Goal: Task Accomplishment & Management: Manage account settings

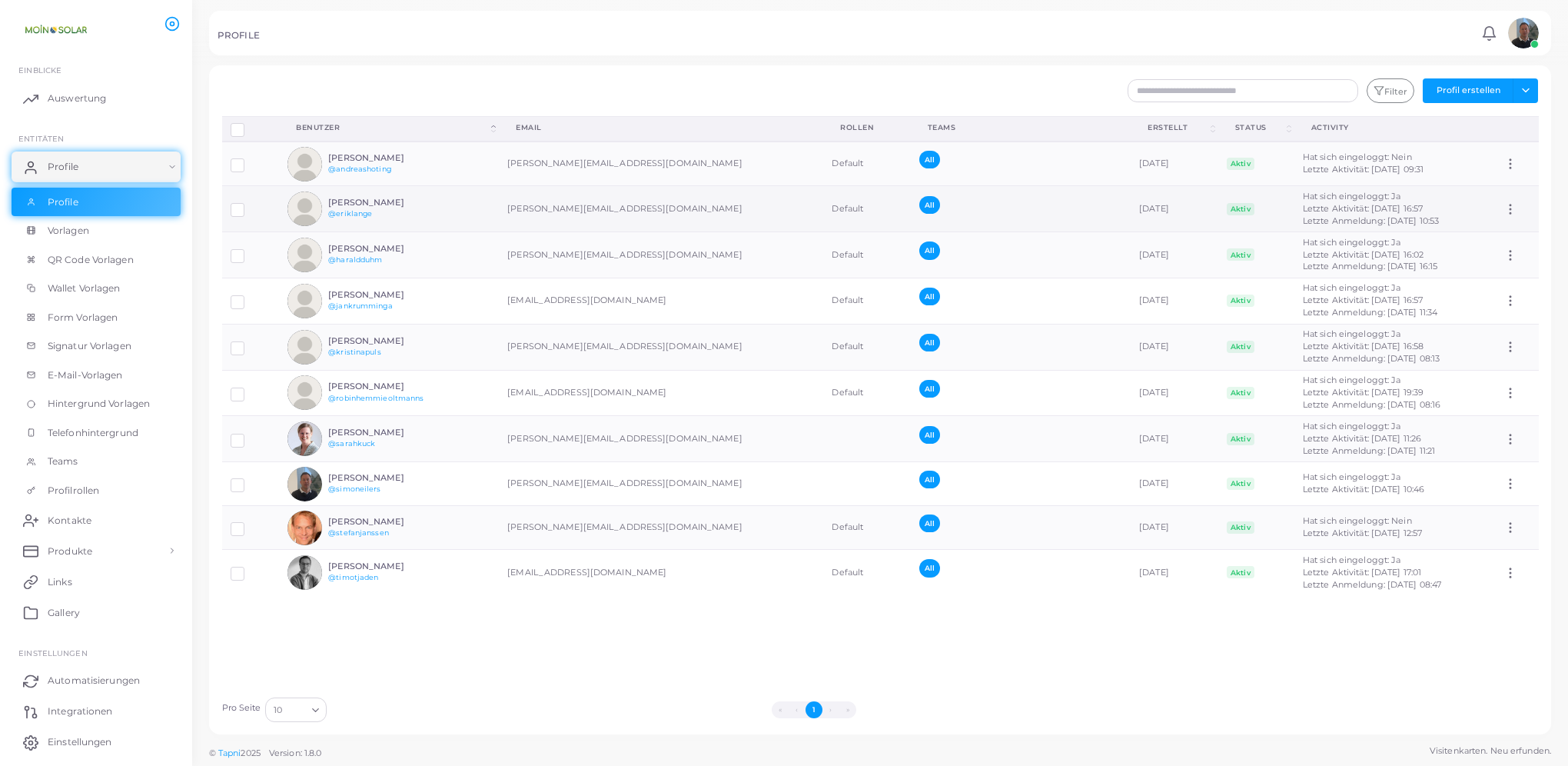
click at [249, 204] on label at bounding box center [249, 204] width 0 height 0
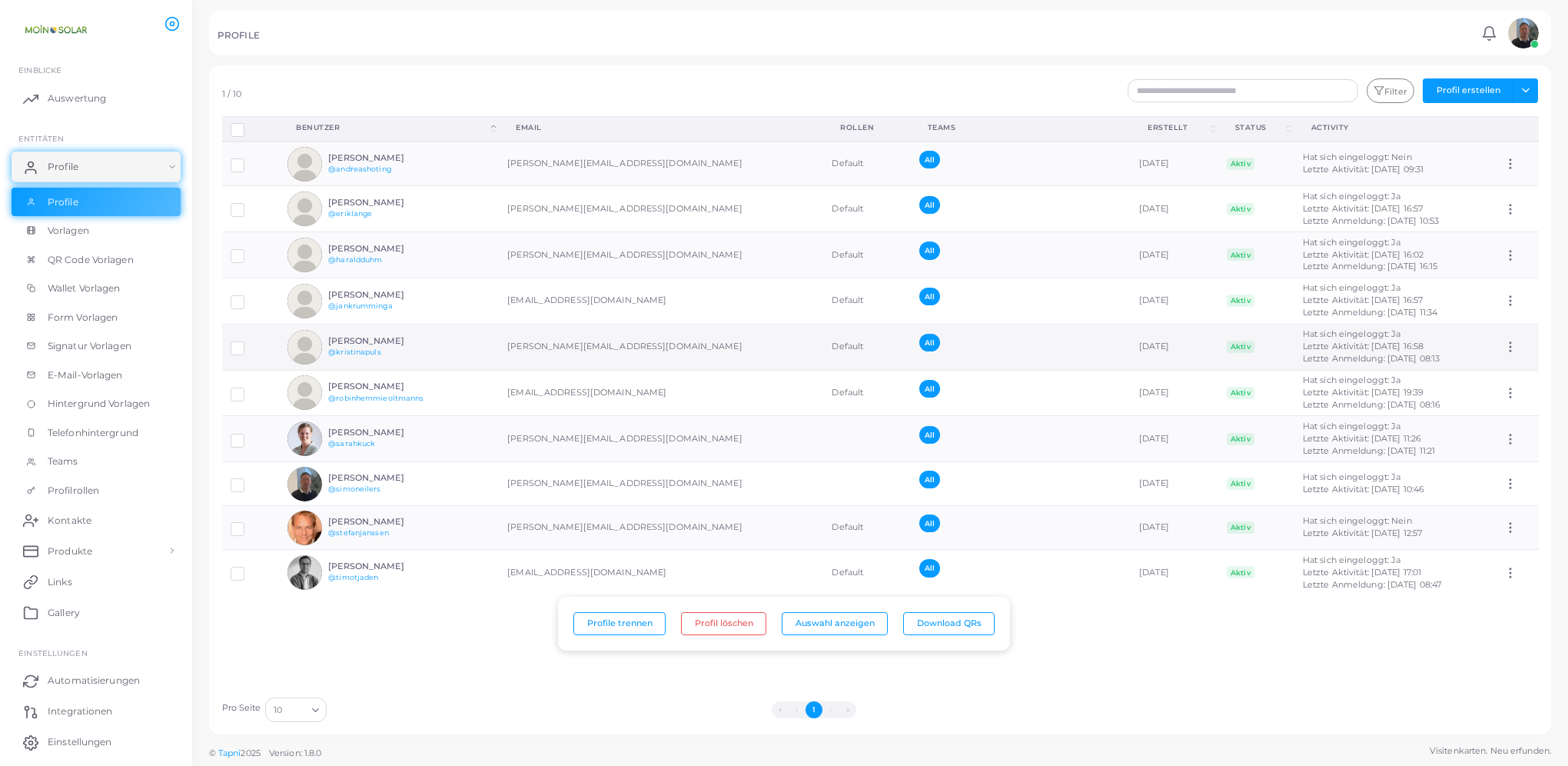
click at [249, 342] on label at bounding box center [249, 342] width 0 height 0
click at [721, 626] on button "Profile löschen“" at bounding box center [723, 624] width 94 height 23
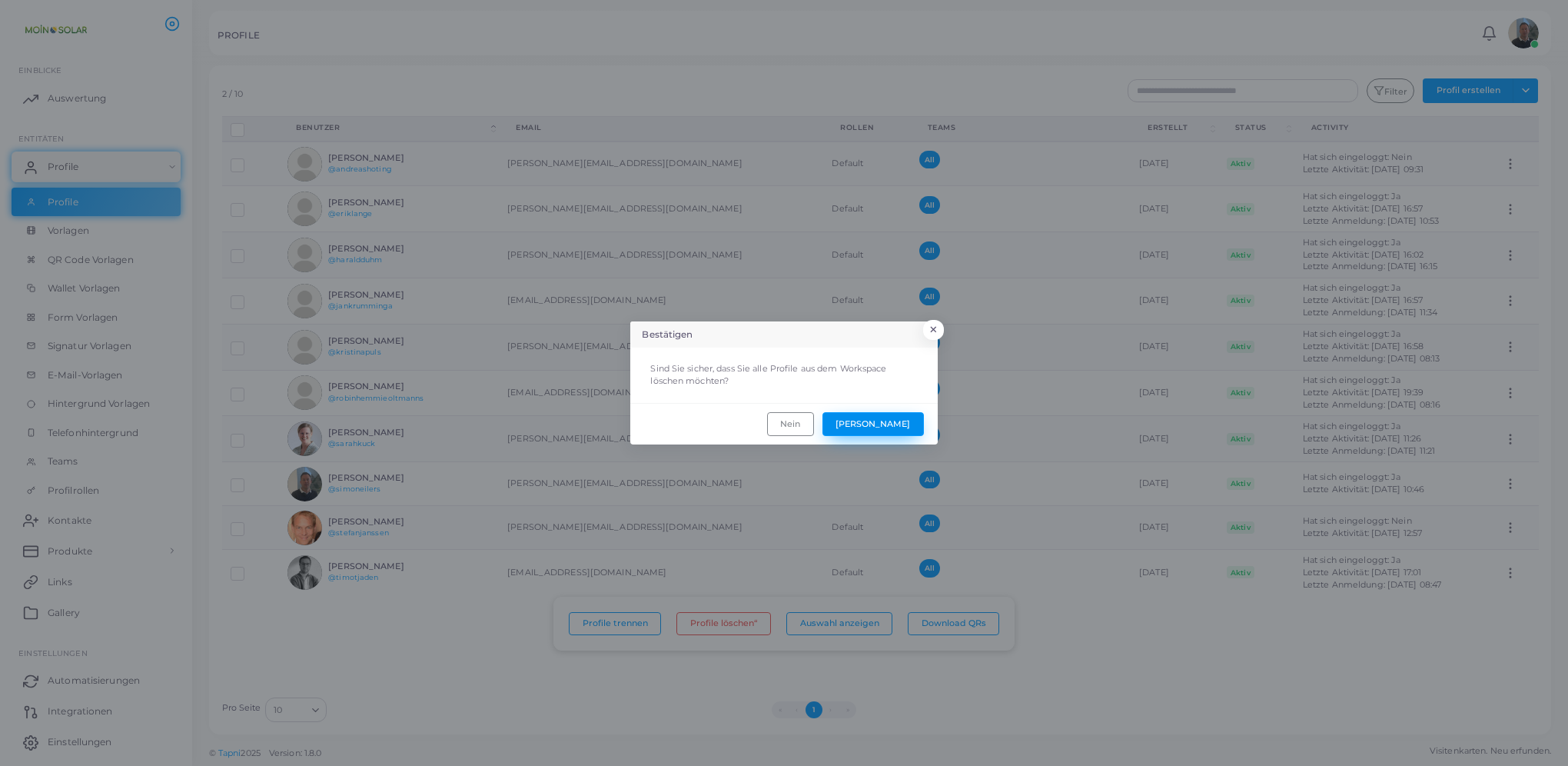
click at [905, 419] on button "[PERSON_NAME]" at bounding box center [873, 424] width 102 height 23
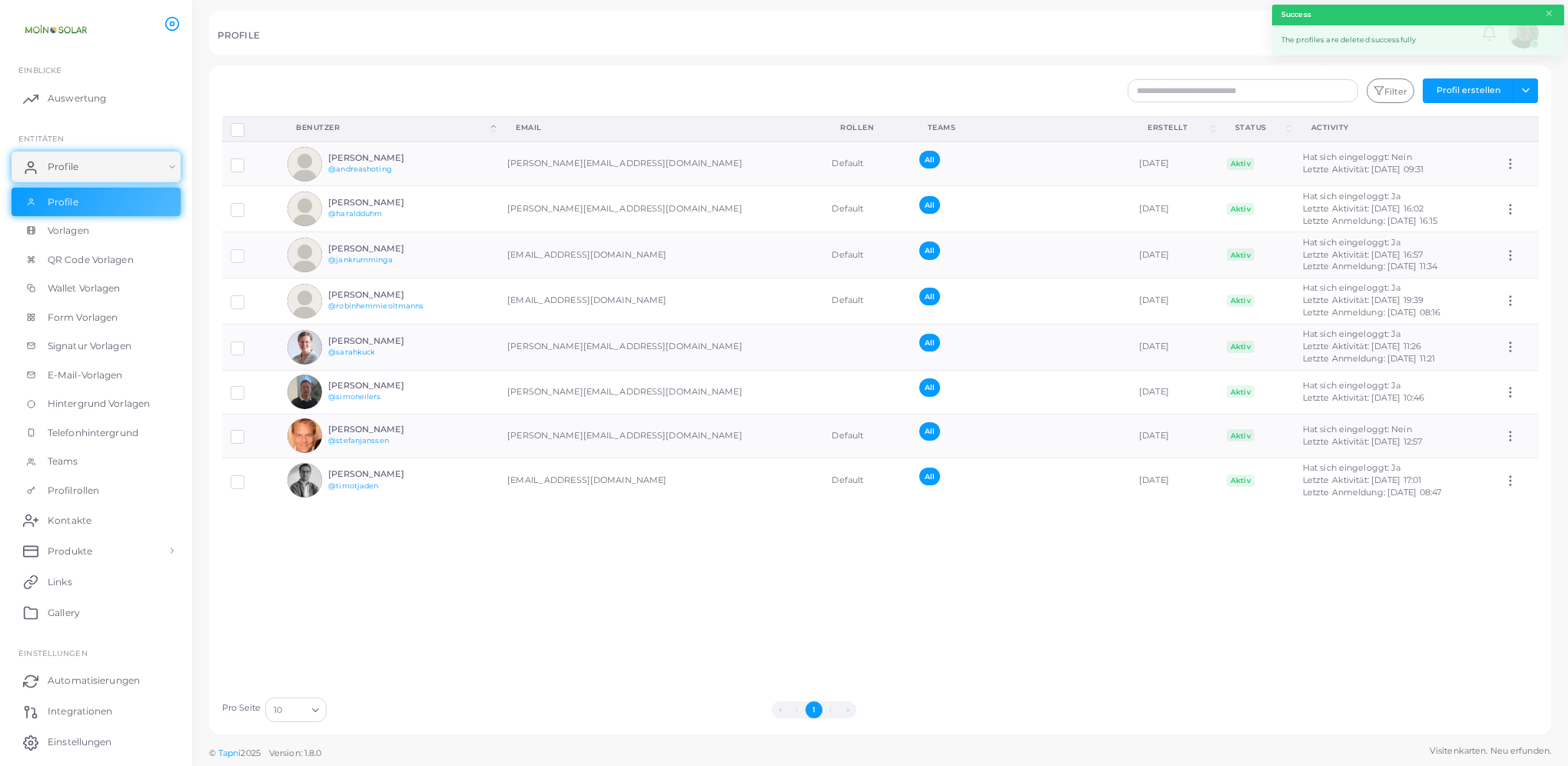
click at [683, 564] on div "Profile trennen Profil löschen Auswahl anzeigen Download QRs Benutzer (Click to…" at bounding box center [880, 402] width 1333 height 573
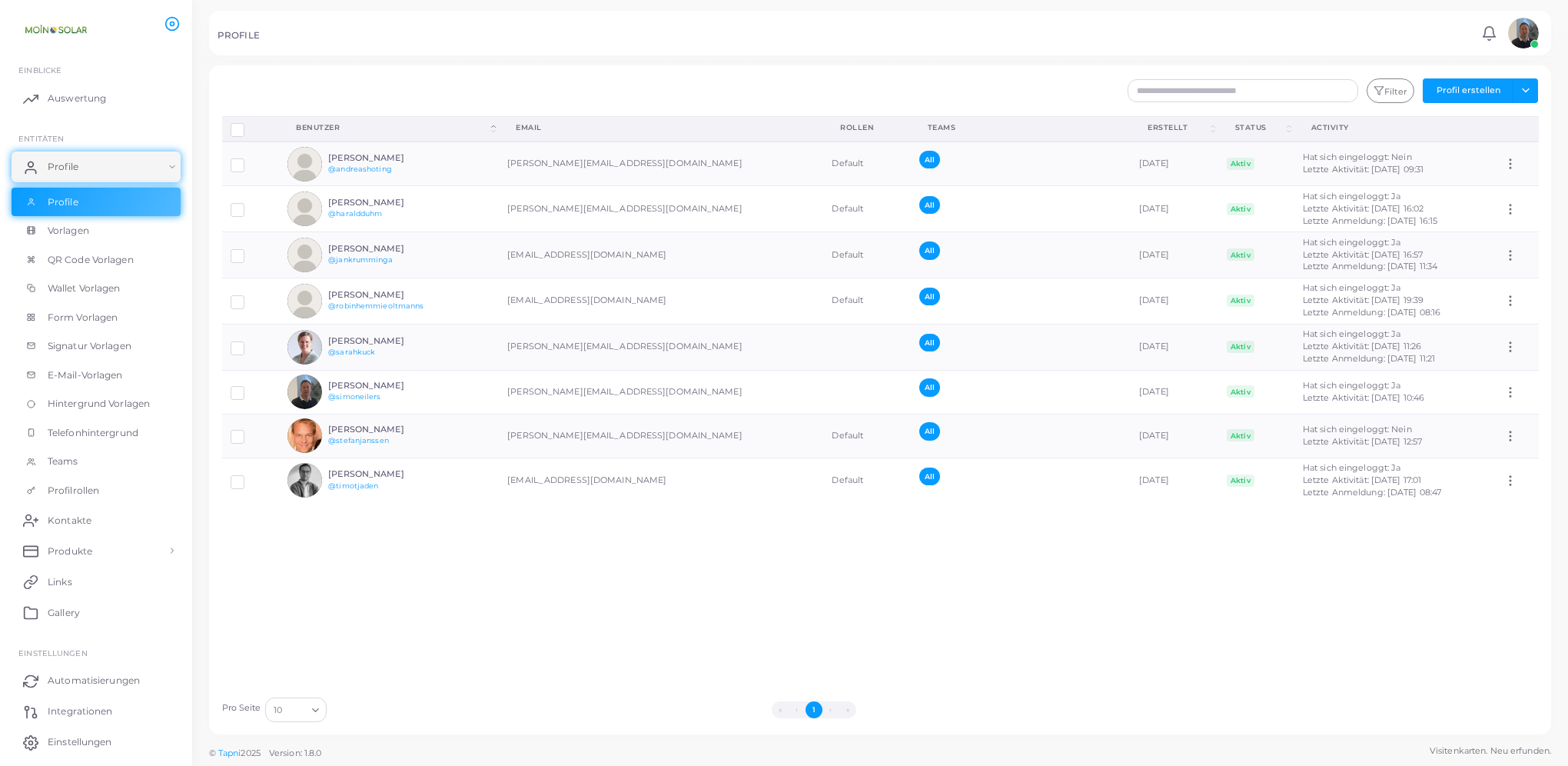
click at [470, 526] on div "Profile trennen Profil löschen Auswahl anzeigen Download QRs Benutzer (Click to…" at bounding box center [880, 402] width 1333 height 573
click at [578, 585] on div "Profile trennen Profil löschen Auswahl anzeigen Download QRs Benutzer (Click to…" at bounding box center [880, 402] width 1333 height 573
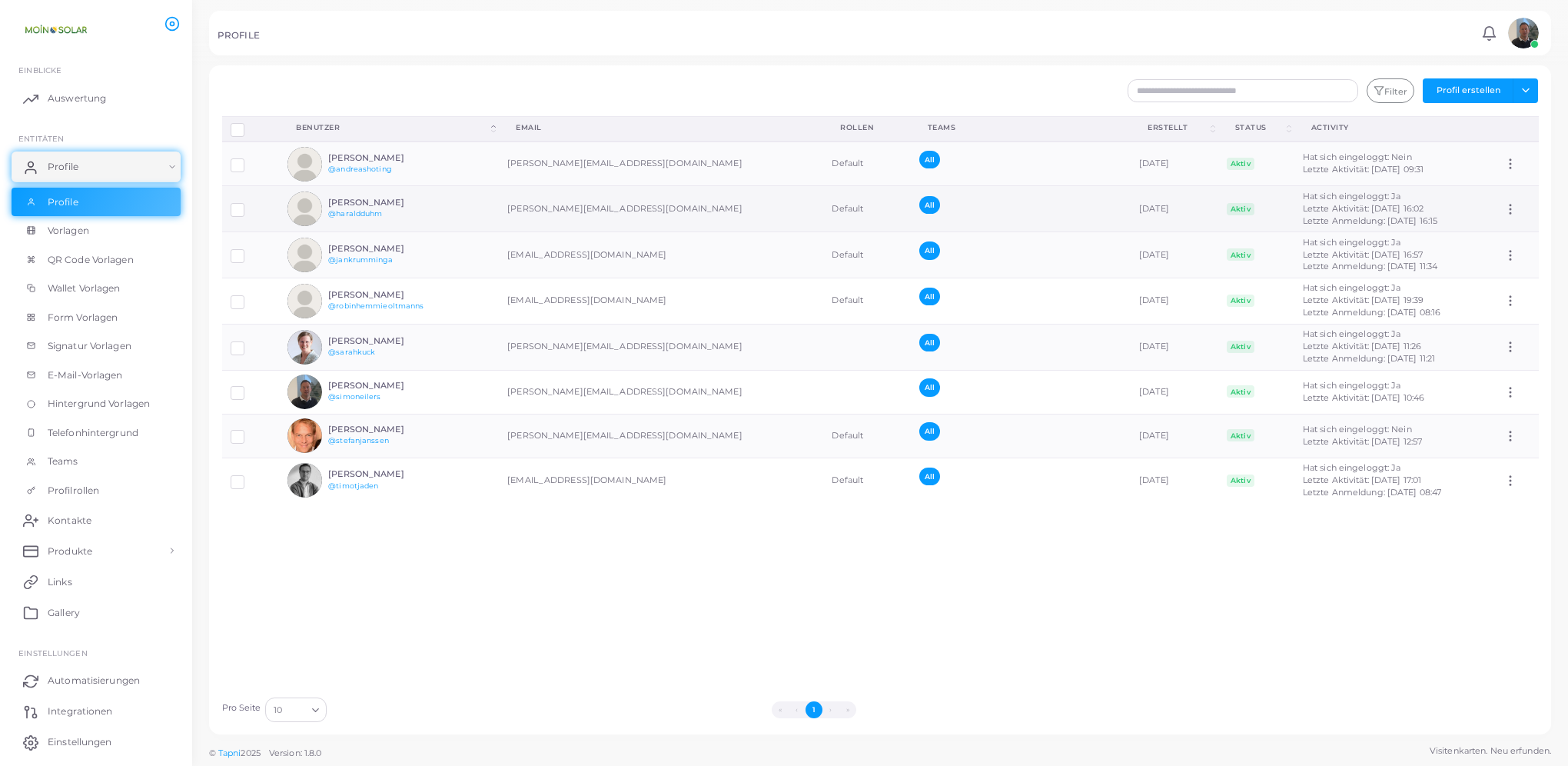
click at [249, 204] on label at bounding box center [249, 204] width 0 height 0
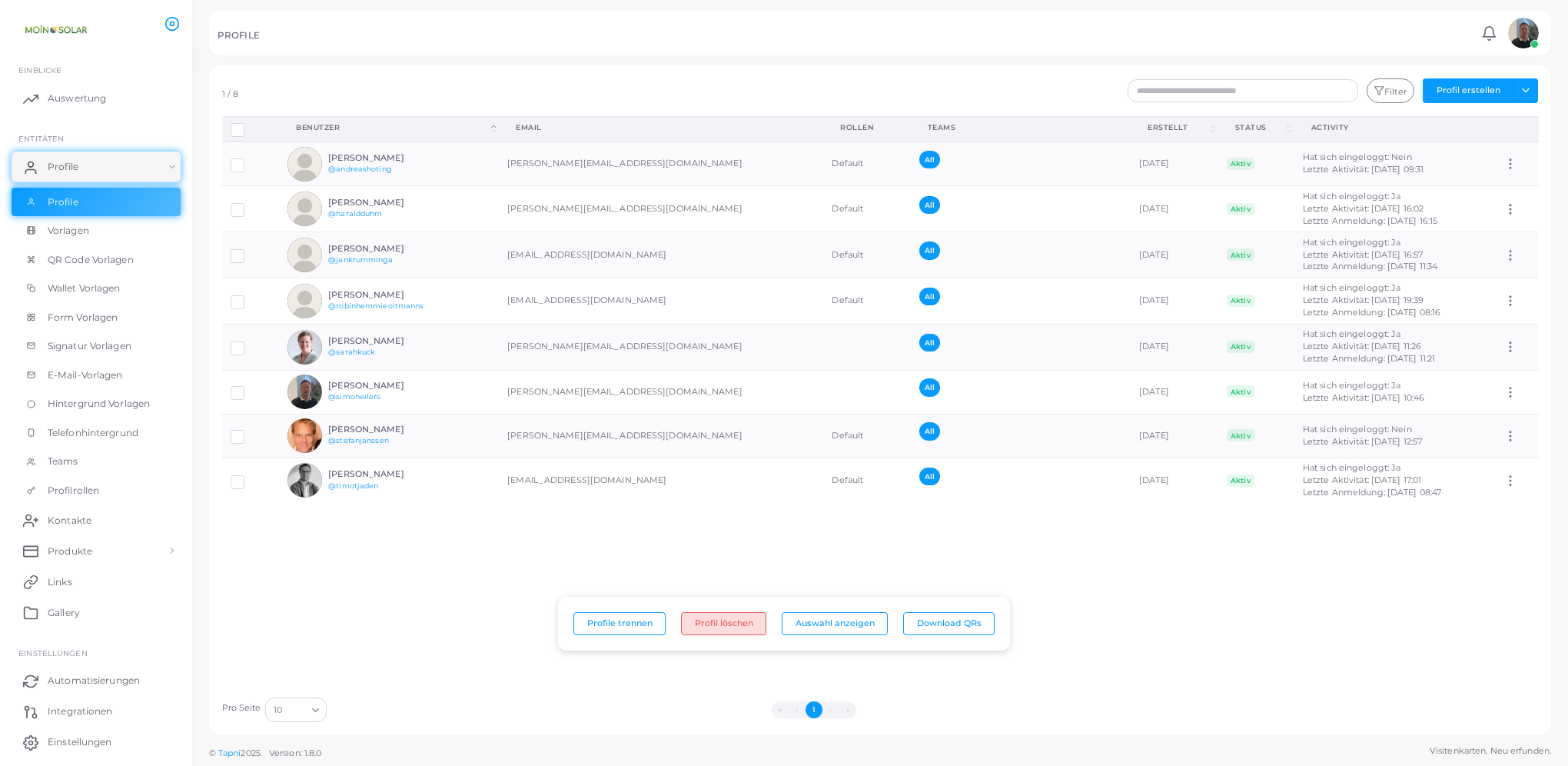
click at [728, 625] on button "Profil löschen" at bounding box center [724, 624] width 85 height 23
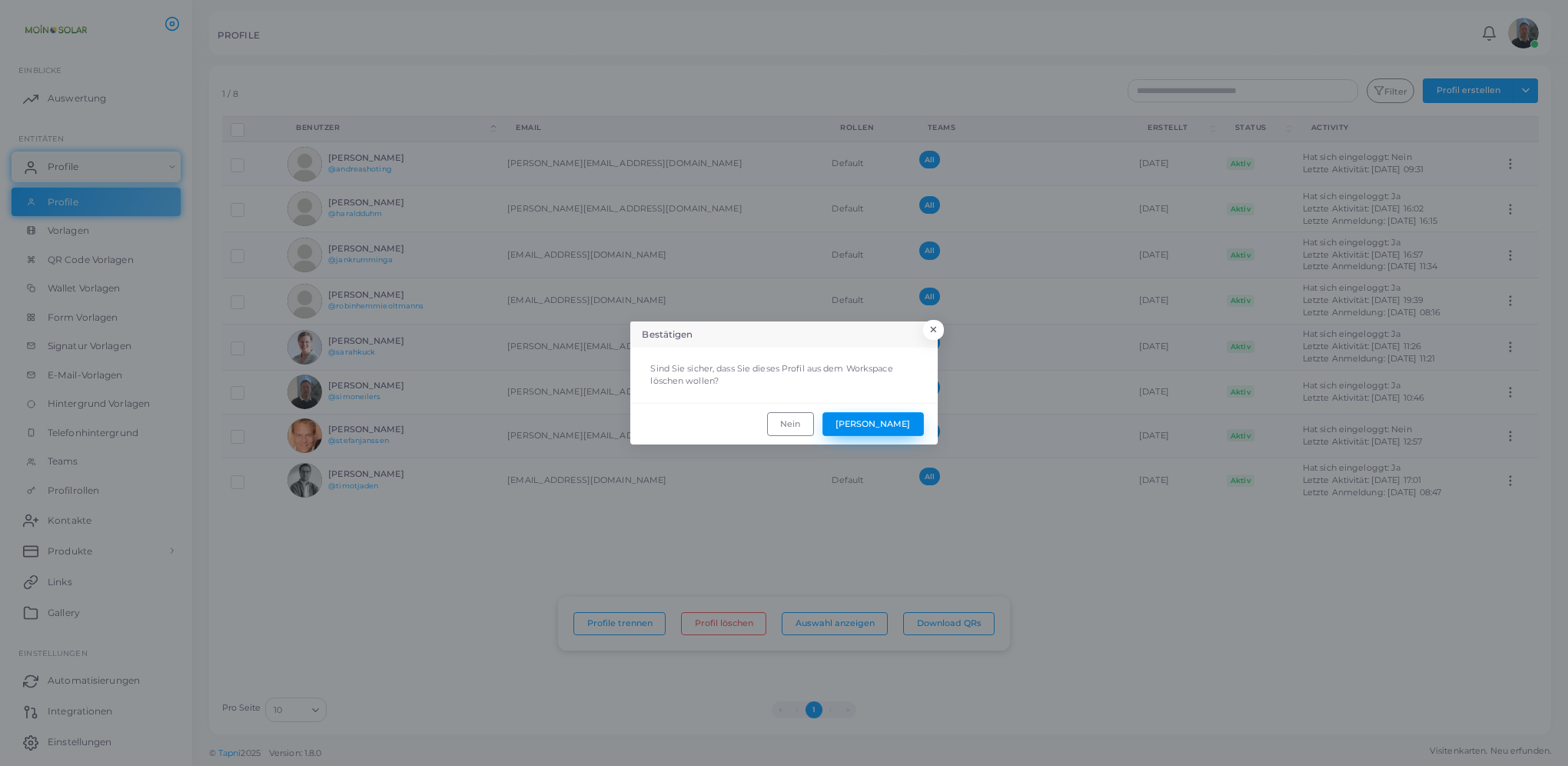
click at [895, 422] on button "[PERSON_NAME]" at bounding box center [873, 424] width 102 height 23
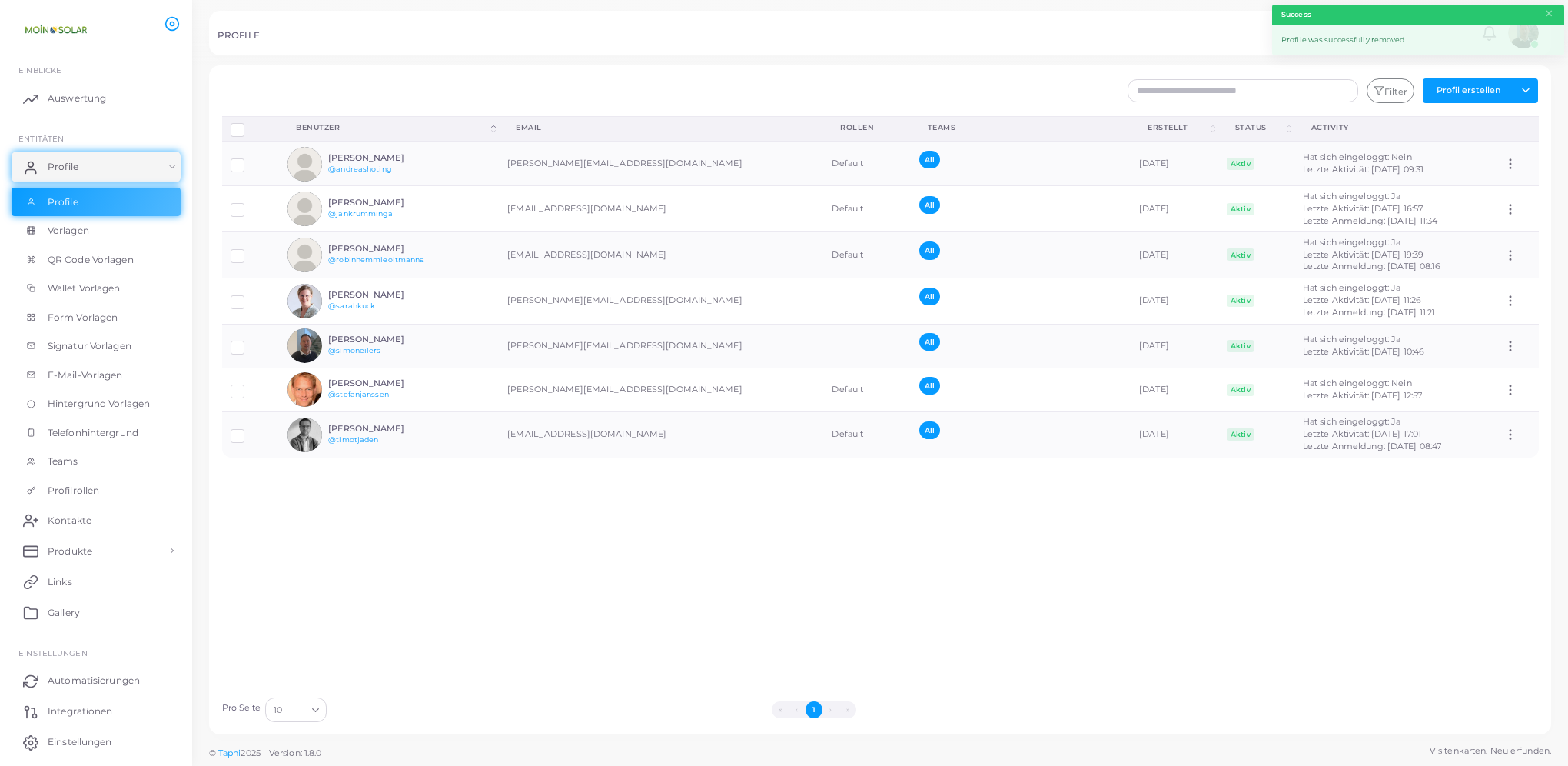
click at [913, 597] on div "Profile trennen Profil löschen Auswahl anzeigen Download QRs Benutzer (Click to…" at bounding box center [880, 402] width 1333 height 573
